Goal: Check status: Verify the current state of an ongoing process or item

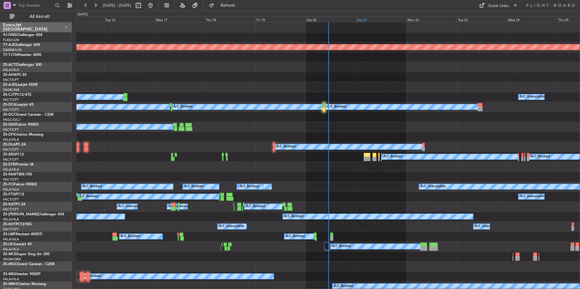
click at [380, 19] on div "Sun 21" at bounding box center [381, 19] width 50 height 5
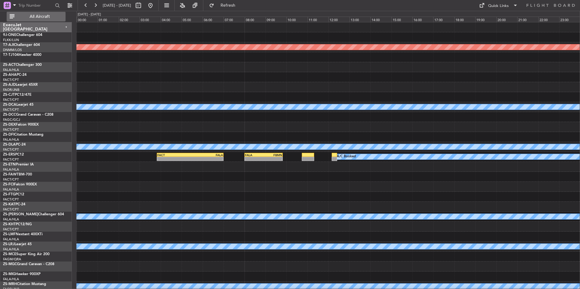
click at [39, 18] on span "All Aircraft" at bounding box center [40, 16] width 48 height 4
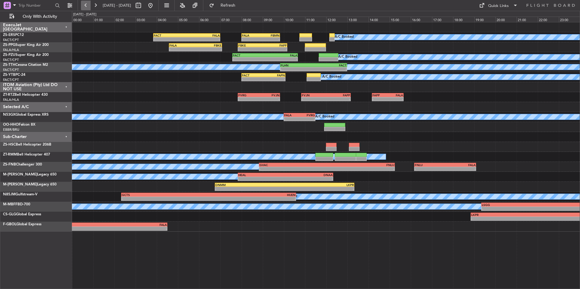
click at [88, 5] on button at bounding box center [86, 6] width 10 height 10
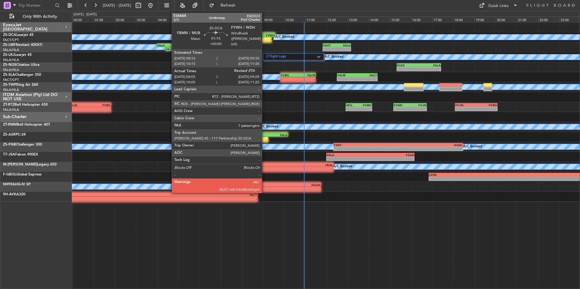
click at [264, 36] on div "FYWH" at bounding box center [268, 36] width 14 height 4
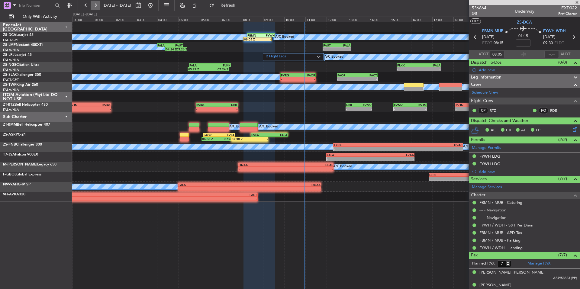
click at [94, 3] on button at bounding box center [96, 6] width 10 height 10
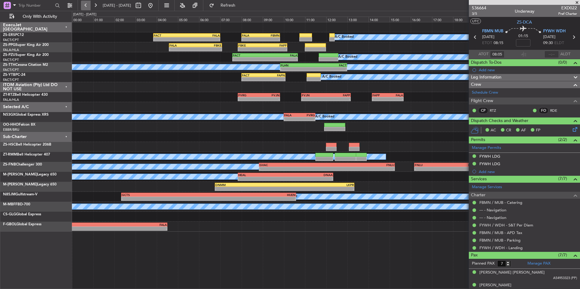
click at [88, 5] on button at bounding box center [86, 6] width 10 height 10
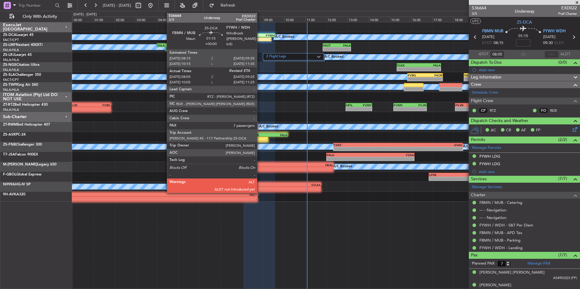
click at [260, 36] on div "FBMN" at bounding box center [254, 36] width 14 height 4
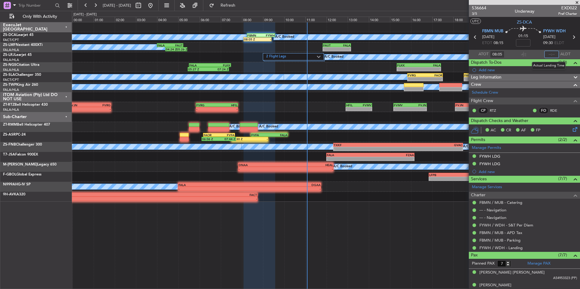
click at [553, 54] on input "text" at bounding box center [551, 54] width 14 height 7
type input "09:20"
